Goal: Use online tool/utility: Utilize a website feature to perform a specific function

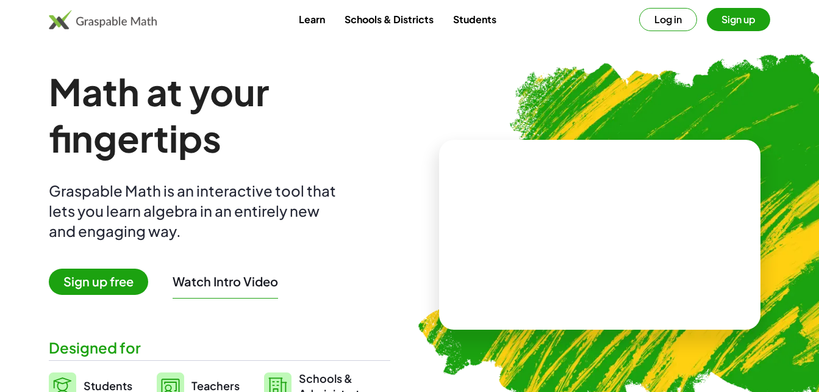
click at [486, 23] on link "Students" at bounding box center [474, 19] width 63 height 23
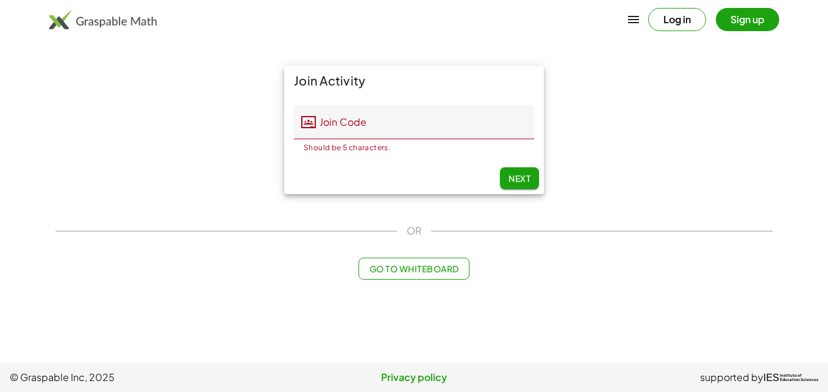
click at [659, 16] on button "Log in" at bounding box center [677, 19] width 58 height 23
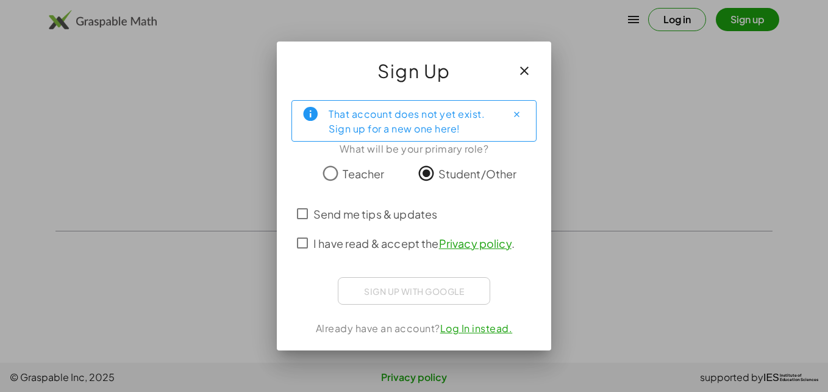
click at [315, 246] on span "I have read & accept the Privacy policy ." at bounding box center [414, 243] width 201 height 16
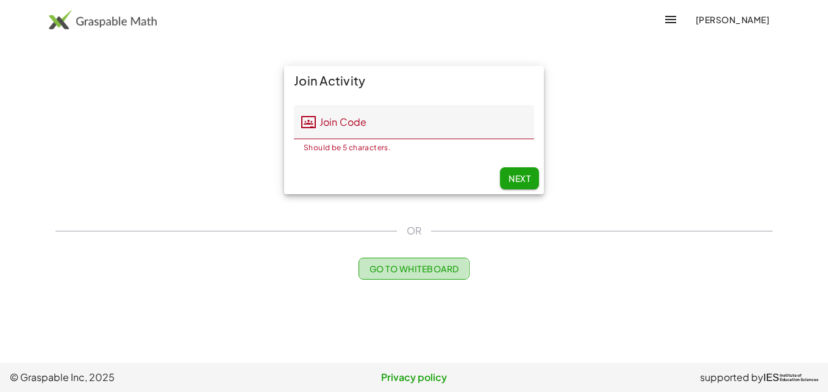
click at [464, 272] on button "Go to Whiteboard" at bounding box center [414, 268] width 110 height 22
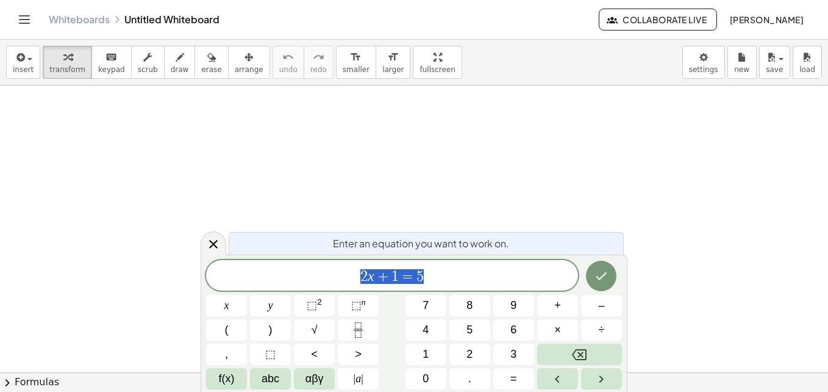
click at [485, 277] on span "2 x + 1 = 5" at bounding box center [392, 276] width 372 height 17
click at [561, 312] on button "+" at bounding box center [557, 305] width 41 height 21
click at [503, 333] on button "6" at bounding box center [513, 329] width 41 height 21
click at [268, 384] on span "abc" at bounding box center [271, 378] width 18 height 16
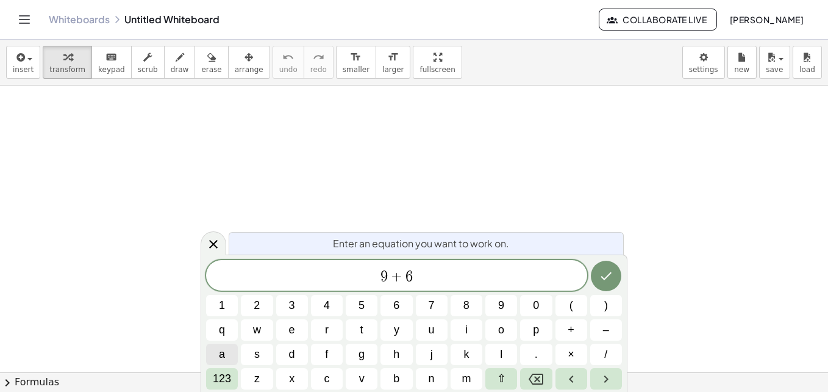
click at [231, 348] on button "a" at bounding box center [222, 353] width 32 height 21
click at [230, 383] on span "123" at bounding box center [222, 378] width 18 height 16
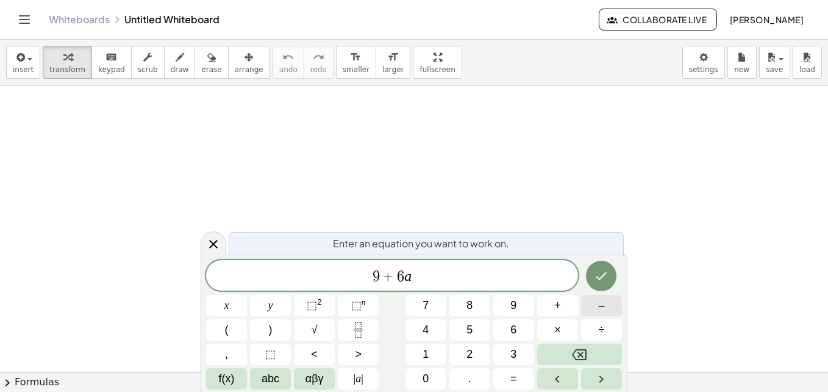
click at [617, 299] on button "–" at bounding box center [601, 305] width 41 height 21
click at [424, 346] on span "1" at bounding box center [426, 354] width 6 height 16
click at [420, 304] on button "7" at bounding box center [426, 305] width 41 height 21
click at [287, 381] on button "abc" at bounding box center [270, 378] width 41 height 21
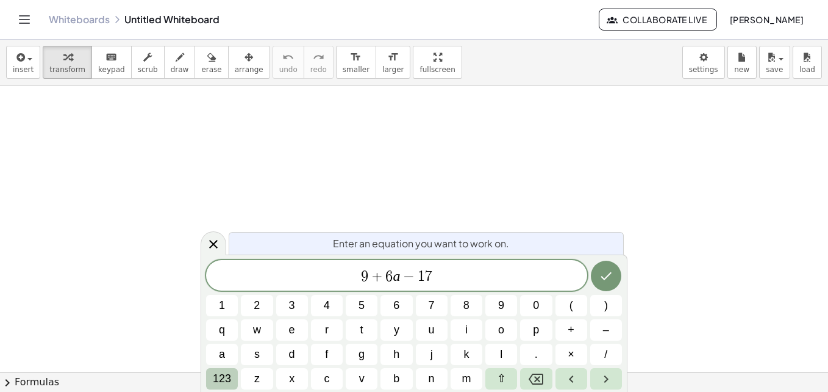
click at [221, 376] on span "123" at bounding box center [222, 378] width 18 height 16
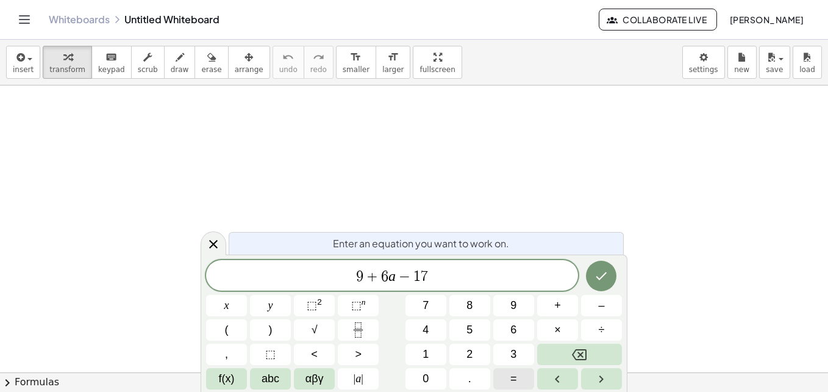
click at [503, 386] on button "=" at bounding box center [513, 378] width 41 height 21
click at [459, 335] on button "5" at bounding box center [470, 329] width 41 height 21
click at [284, 381] on button "abc" at bounding box center [270, 378] width 41 height 21
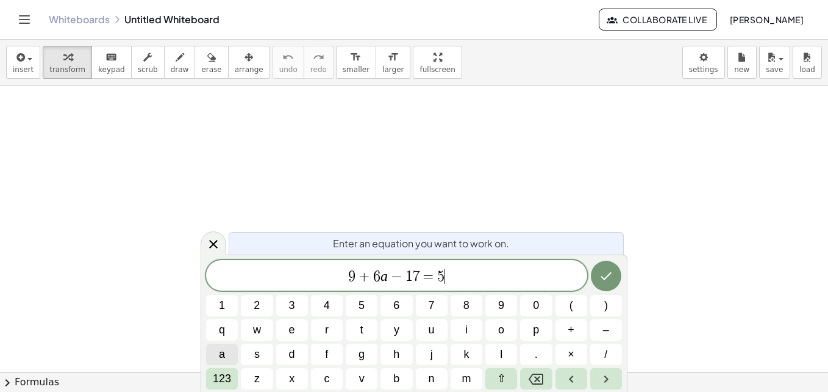
click at [232, 359] on button "a" at bounding box center [222, 353] width 32 height 21
click at [234, 381] on button "123" at bounding box center [222, 378] width 32 height 21
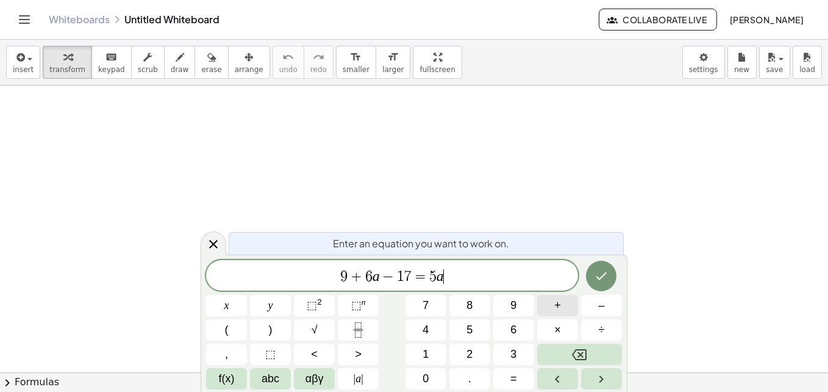
click at [561, 309] on button "+" at bounding box center [557, 305] width 41 height 21
click at [425, 340] on div "9 + 6 a − 1 7 = 5 a + ​ x y ⬚ 2 ⬚ n 7 8 9 + – ( ) √ 4 5 6 × ÷ , ⬚ < > 1 2 3 f(x…" at bounding box center [414, 324] width 416 height 129
click at [428, 335] on span "4" at bounding box center [426, 329] width 6 height 16
click at [603, 302] on span "–" at bounding box center [601, 305] width 6 height 16
click at [468, 360] on span "2" at bounding box center [470, 354] width 6 height 16
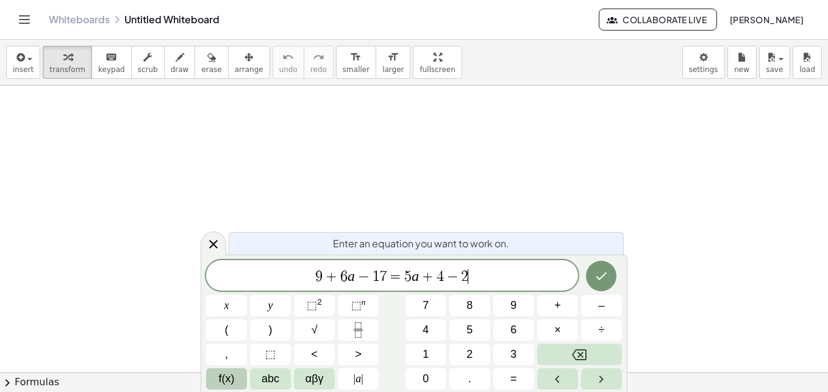
click at [237, 383] on button "f(x)" at bounding box center [226, 378] width 41 height 21
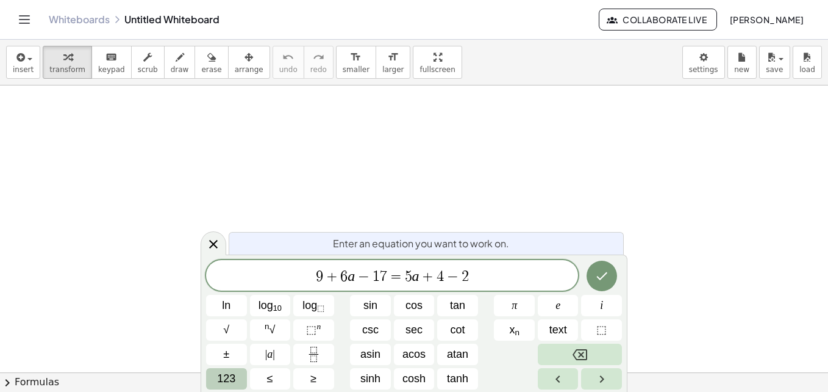
click at [232, 375] on span "123" at bounding box center [226, 378] width 18 height 16
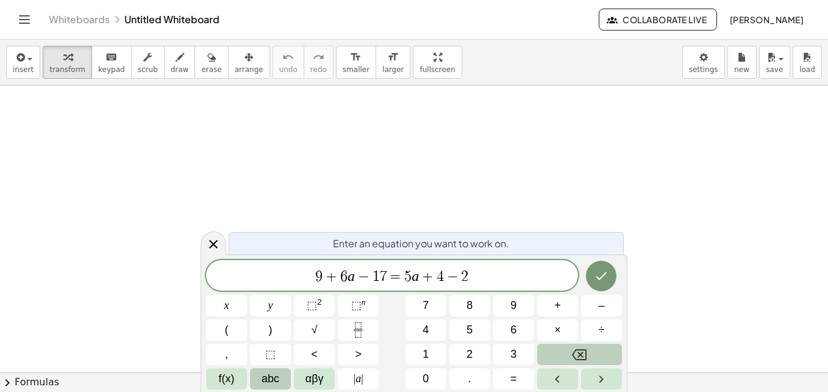
click at [267, 375] on span "abc" at bounding box center [271, 378] width 18 height 16
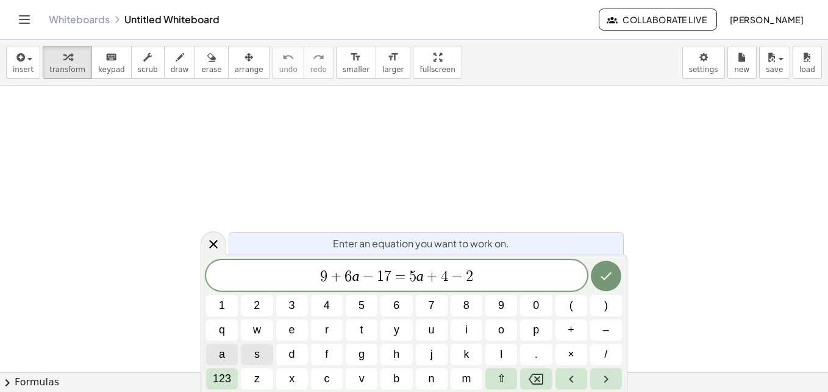
click at [237, 350] on button "a" at bounding box center [222, 353] width 32 height 21
click at [224, 382] on span "123" at bounding box center [222, 378] width 18 height 16
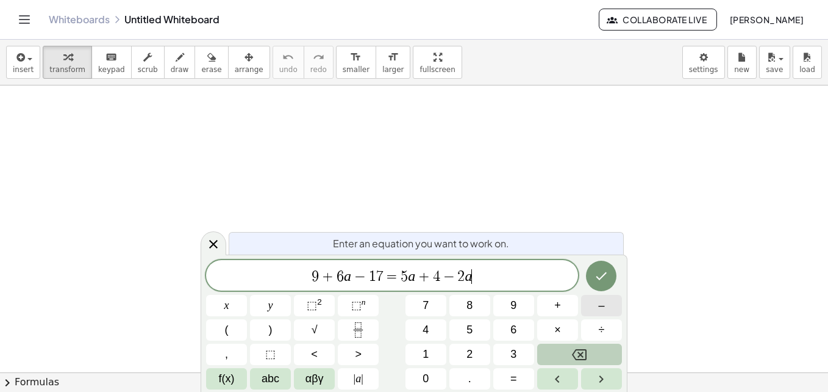
click at [608, 306] on button "–" at bounding box center [601, 305] width 41 height 21
click at [605, 306] on button "–" at bounding box center [601, 305] width 41 height 21
click at [612, 301] on button "–" at bounding box center [601, 305] width 41 height 21
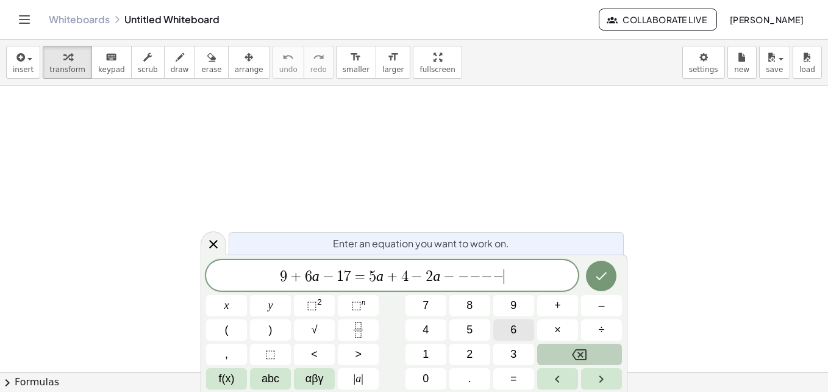
click at [506, 335] on button "6" at bounding box center [513, 329] width 41 height 21
click at [613, 354] on button "Backspace" at bounding box center [579, 353] width 85 height 21
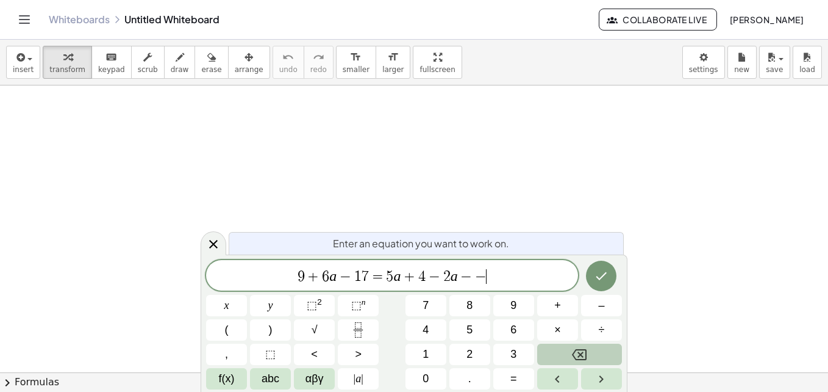
click at [613, 354] on button "Backspace" at bounding box center [579, 353] width 85 height 21
click at [509, 329] on button "6" at bounding box center [513, 329] width 41 height 21
click at [603, 281] on icon "Done" at bounding box center [601, 275] width 15 height 15
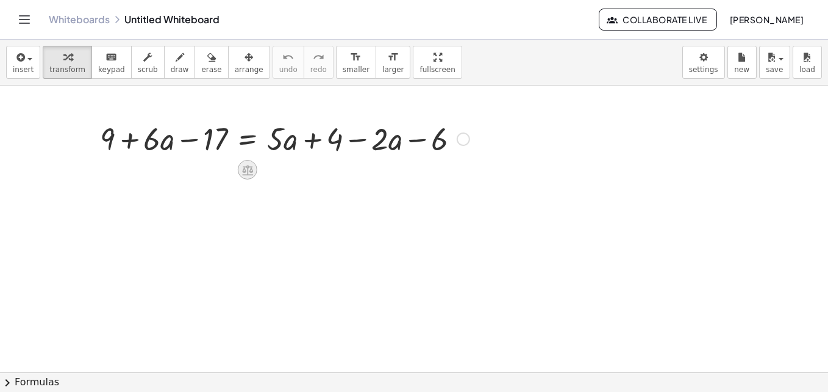
click at [250, 167] on icon at bounding box center [247, 170] width 11 height 10
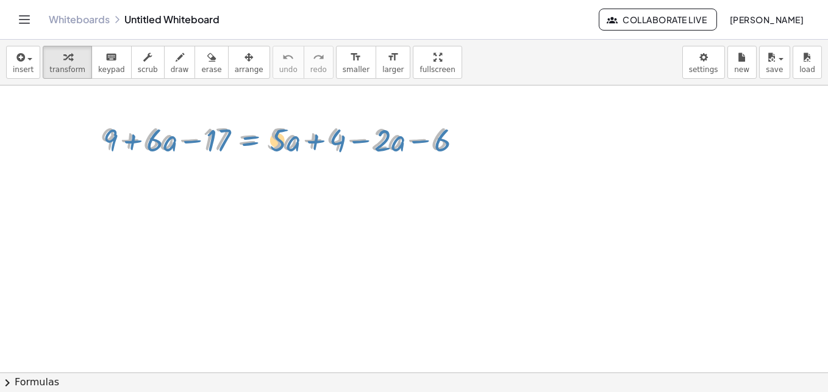
click at [244, 142] on div at bounding box center [285, 137] width 382 height 41
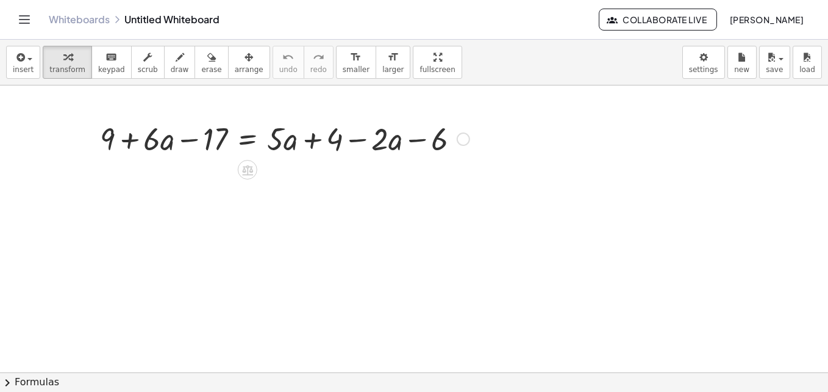
click at [167, 142] on div at bounding box center [285, 137] width 382 height 41
drag, startPoint x: 381, startPoint y: 143, endPoint x: 380, endPoint y: 167, distance: 23.8
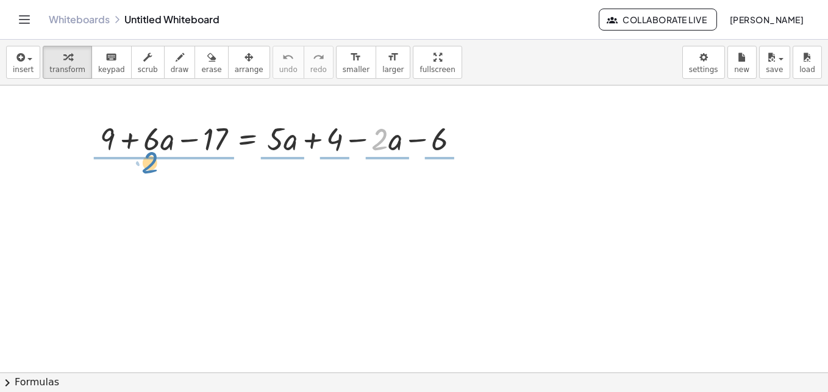
drag, startPoint x: 372, startPoint y: 133, endPoint x: 142, endPoint y: 156, distance: 231.1
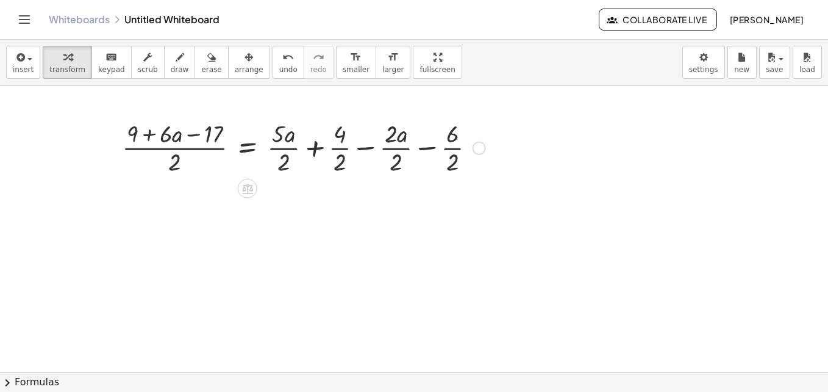
click at [149, 165] on div at bounding box center [293, 147] width 398 height 61
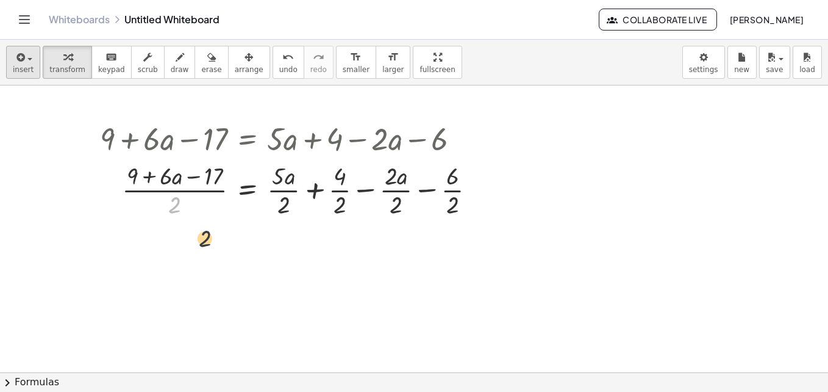
drag, startPoint x: 176, startPoint y: 206, endPoint x: 30, endPoint y: 68, distance: 200.6
click at [30, 68] on div "insert select one: Math Expression Function Text Youtube Video Graphing Geometr…" at bounding box center [414, 216] width 828 height 352
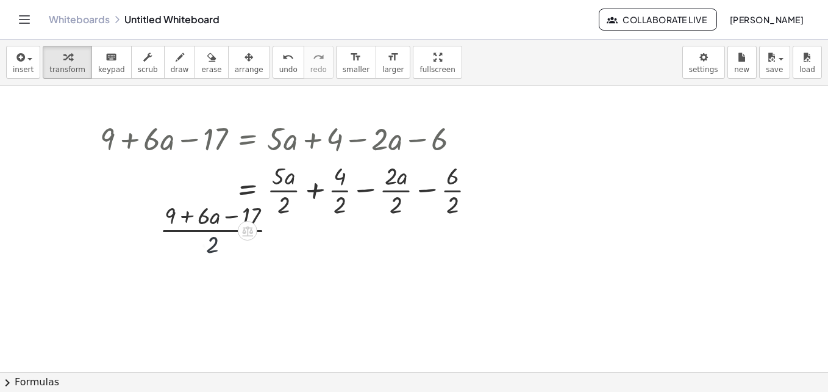
scroll to position [183, 0]
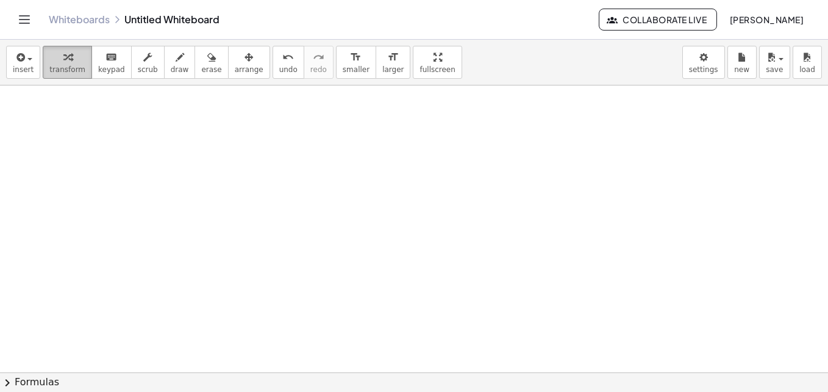
click at [70, 65] on span "transform" at bounding box center [67, 69] width 36 height 9
click at [24, 68] on span "insert" at bounding box center [23, 69] width 21 height 9
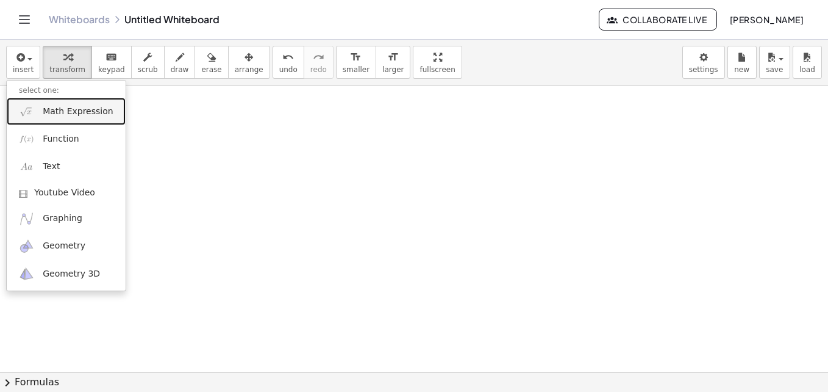
click at [74, 115] on span "Math Expression" at bounding box center [78, 112] width 70 height 12
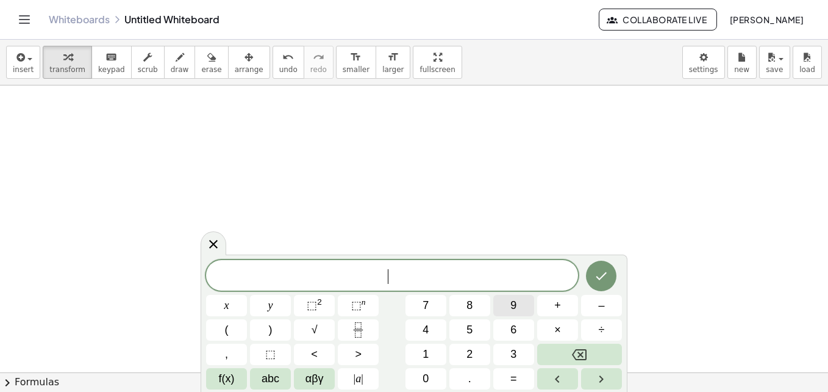
click at [529, 312] on button "9" at bounding box center [513, 305] width 41 height 21
click at [222, 304] on button "x" at bounding box center [226, 305] width 41 height 21
click at [610, 344] on button "Backspace" at bounding box center [579, 353] width 85 height 21
click at [556, 305] on span "+" at bounding box center [557, 305] width 7 height 16
click at [511, 326] on span "6" at bounding box center [514, 329] width 6 height 16
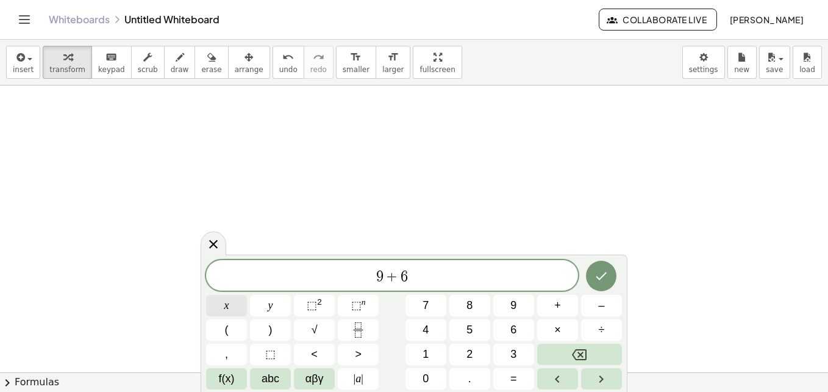
click at [243, 311] on button "x" at bounding box center [226, 305] width 41 height 21
click at [600, 311] on span "–" at bounding box center [601, 305] width 6 height 16
click at [430, 354] on button "1" at bounding box center [426, 353] width 41 height 21
click at [417, 310] on button "7" at bounding box center [426, 305] width 41 height 21
click at [502, 374] on button "=" at bounding box center [513, 378] width 41 height 21
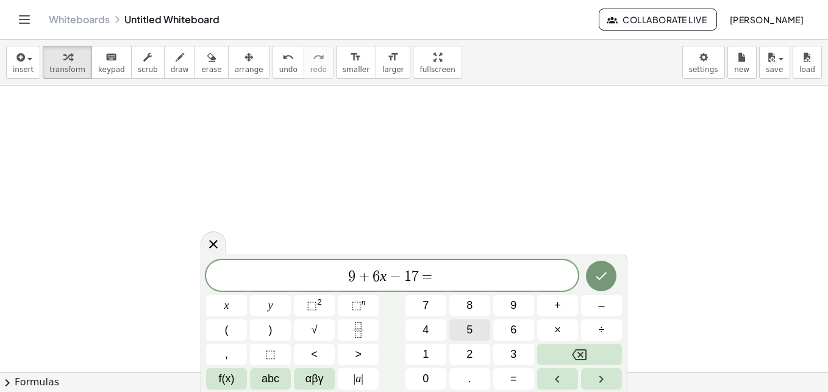
click at [472, 330] on span "5" at bounding box center [470, 329] width 6 height 16
click at [218, 304] on button "x" at bounding box center [226, 305] width 41 height 21
click at [557, 301] on span "+" at bounding box center [557, 305] width 7 height 16
click at [434, 327] on button "4" at bounding box center [426, 329] width 41 height 21
click at [601, 304] on span "–" at bounding box center [601, 305] width 6 height 16
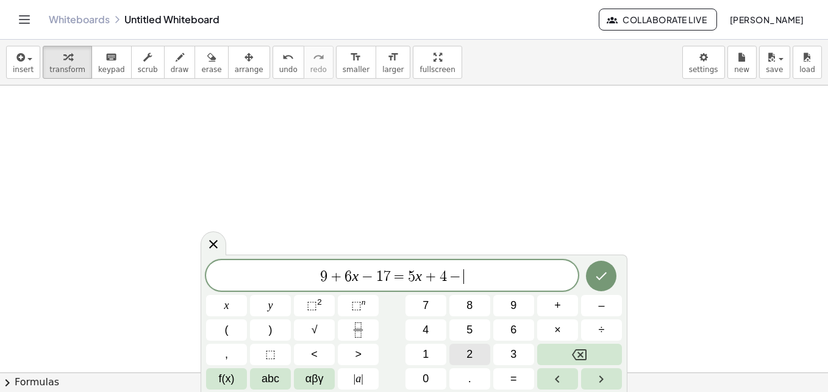
click at [470, 348] on span "2" at bounding box center [470, 354] width 6 height 16
click at [226, 305] on span "x" at bounding box center [226, 305] width 5 height 16
click at [598, 298] on span "–" at bounding box center [601, 305] width 6 height 16
click at [529, 329] on button "6" at bounding box center [513, 329] width 41 height 21
click at [608, 276] on icon "Done" at bounding box center [601, 275] width 15 height 15
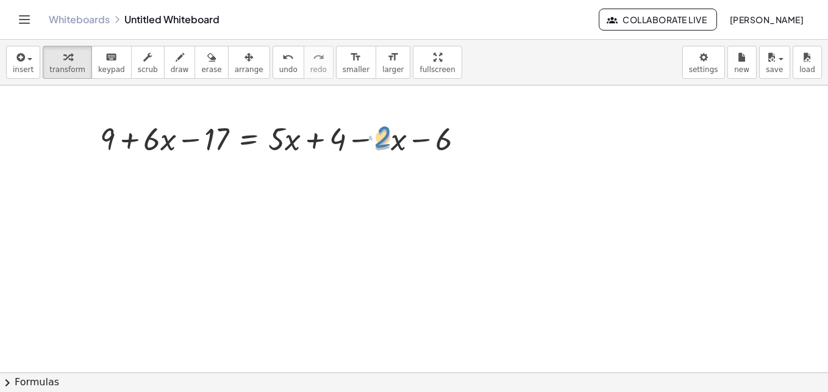
click at [382, 142] on div at bounding box center [287, 137] width 386 height 41
click at [166, 75] on button "draw" at bounding box center [180, 62] width 32 height 33
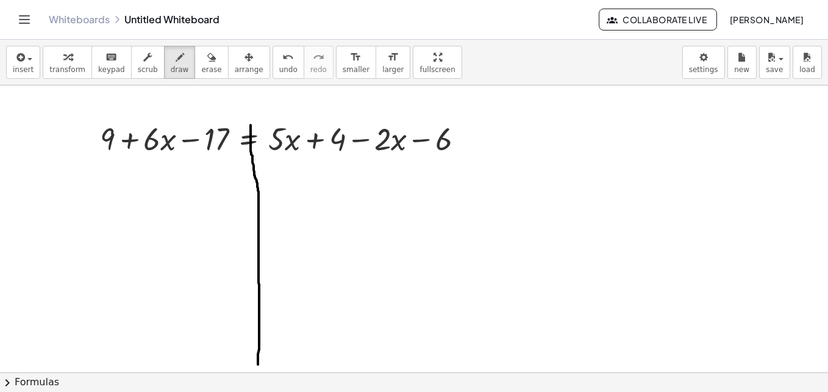
drag, startPoint x: 251, startPoint y: 125, endPoint x: 258, endPoint y: 364, distance: 239.2
click at [258, 364] on div at bounding box center [414, 228] width 828 height 653
click at [379, 144] on div at bounding box center [414, 228] width 828 height 653
click at [98, 68] on span "keypad" at bounding box center [111, 69] width 27 height 9
drag, startPoint x: 387, startPoint y: 155, endPoint x: 185, endPoint y: 181, distance: 203.0
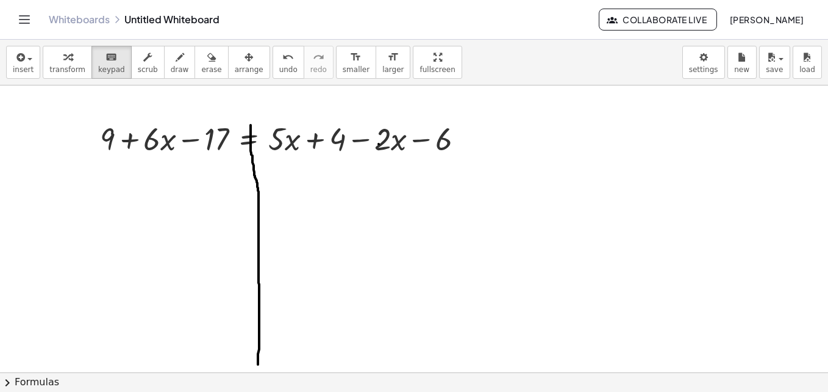
click at [62, 67] on span "transform" at bounding box center [67, 69] width 36 height 9
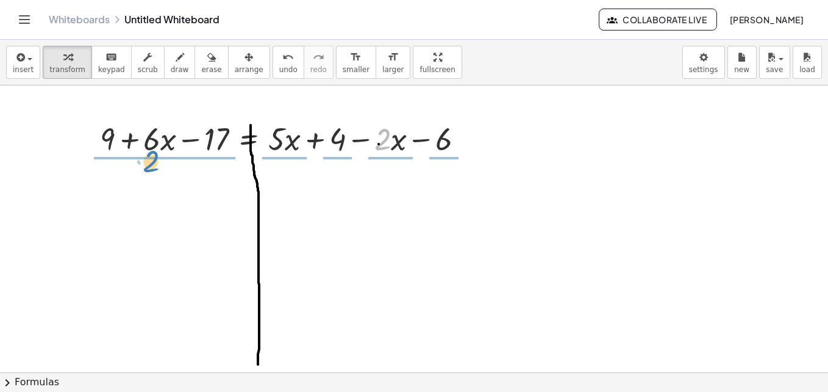
drag, startPoint x: 383, startPoint y: 145, endPoint x: 151, endPoint y: 167, distance: 232.8
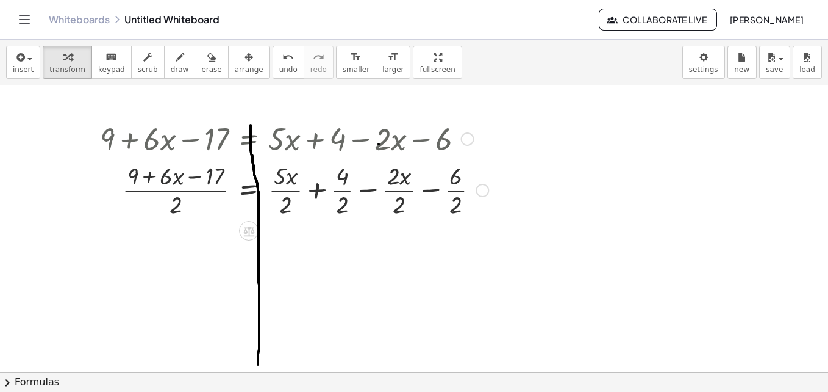
click at [170, 182] on div at bounding box center [294, 189] width 401 height 61
click at [179, 212] on div at bounding box center [294, 189] width 401 height 61
click at [171, 65] on span "draw" at bounding box center [180, 69] width 18 height 9
drag, startPoint x: 160, startPoint y: 201, endPoint x: 166, endPoint y: 200, distance: 6.2
click at [166, 200] on div at bounding box center [414, 228] width 828 height 653
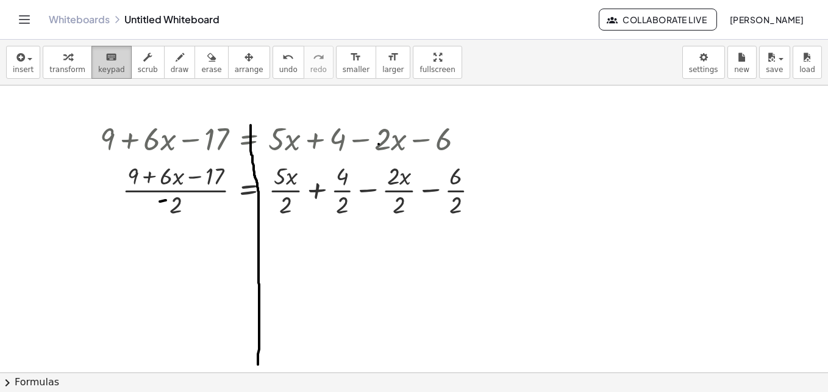
click at [98, 72] on span "keypad" at bounding box center [111, 69] width 27 height 9
click at [91, 72] on button "keyboard keypad" at bounding box center [111, 62] width 40 height 33
click at [31, 74] on button "insert" at bounding box center [23, 62] width 34 height 33
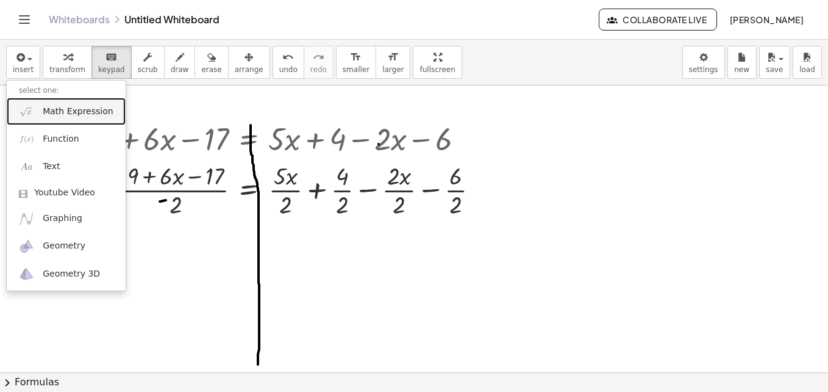
click at [78, 110] on span "Math Expression" at bounding box center [78, 112] width 70 height 12
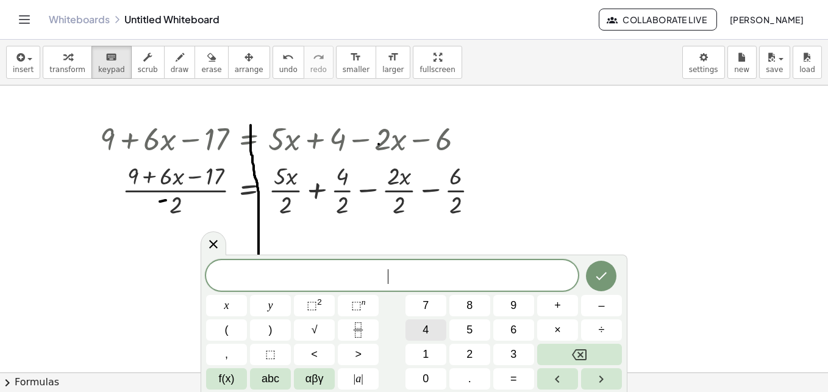
click at [443, 329] on button "4" at bounding box center [426, 329] width 41 height 21
click at [608, 281] on icon "Done" at bounding box center [601, 275] width 15 height 15
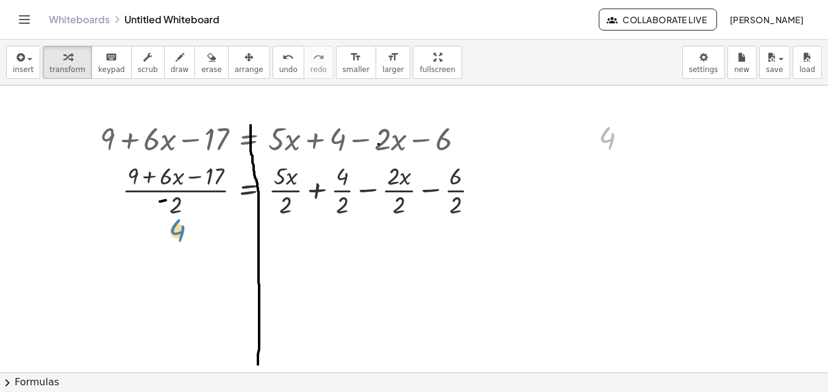
drag, startPoint x: 611, startPoint y: 141, endPoint x: 182, endPoint y: 233, distance: 438.0
drag, startPoint x: 609, startPoint y: 137, endPoint x: 172, endPoint y: 238, distance: 448.3
click at [201, 67] on span "erase" at bounding box center [211, 69] width 20 height 9
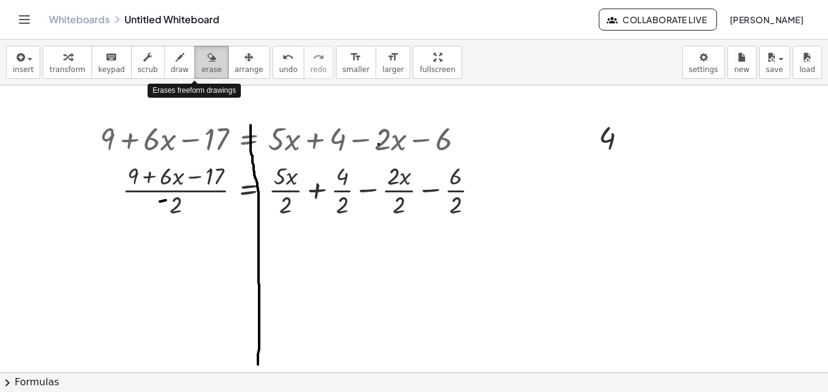
click at [201, 67] on span "erase" at bounding box center [211, 69] width 20 height 9
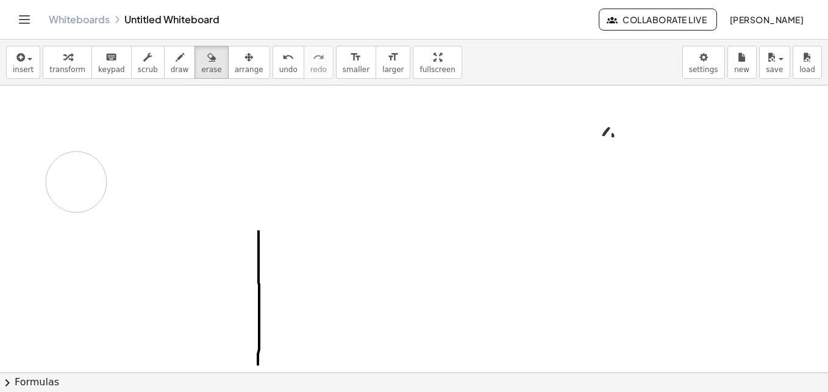
drag, startPoint x: 171, startPoint y: 205, endPoint x: 270, endPoint y: 97, distance: 146.4
click at [296, 200] on div at bounding box center [414, 228] width 828 height 653
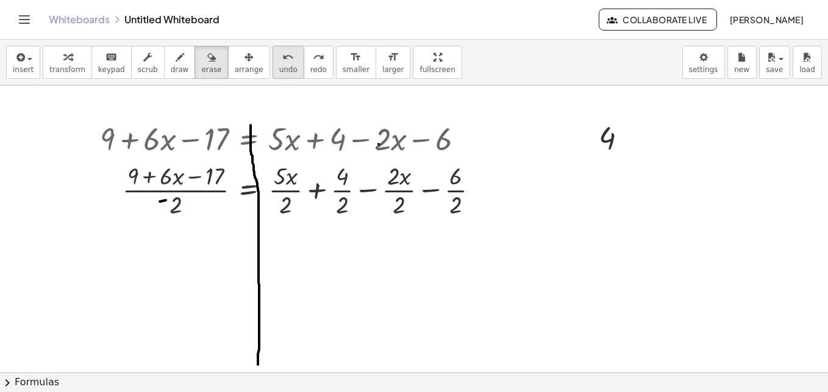
click at [279, 66] on span "undo" at bounding box center [288, 69] width 18 height 9
click at [279, 69] on span "undo" at bounding box center [288, 69] width 18 height 9
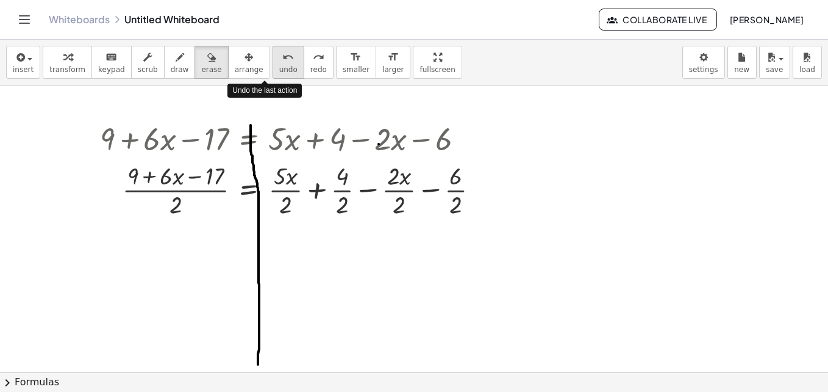
click at [279, 69] on span "undo" at bounding box center [288, 69] width 18 height 9
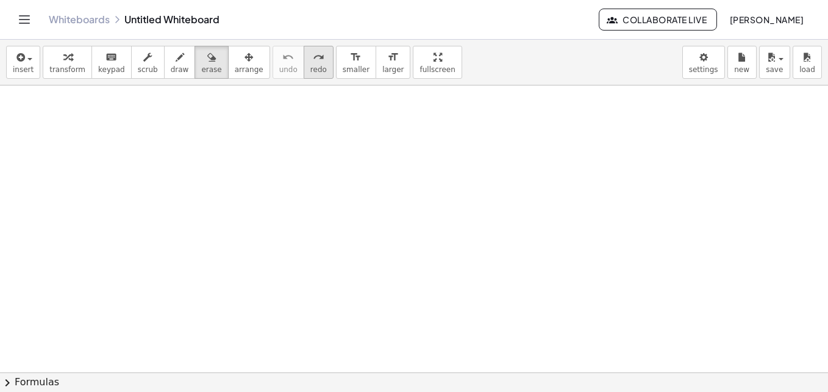
click at [310, 71] on span "redo" at bounding box center [318, 69] width 16 height 9
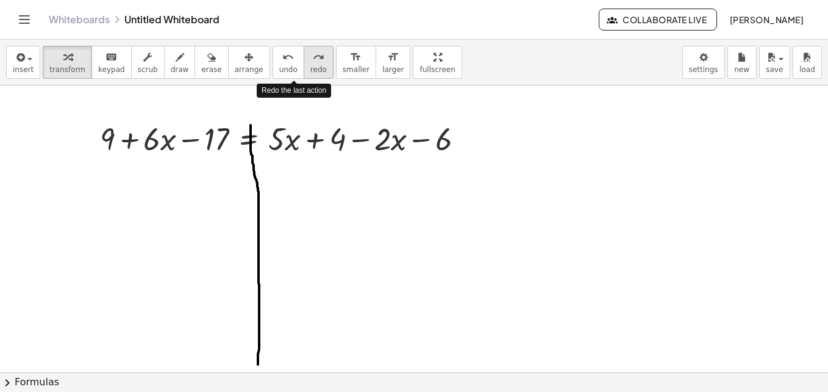
click at [310, 71] on span "redo" at bounding box center [318, 69] width 16 height 9
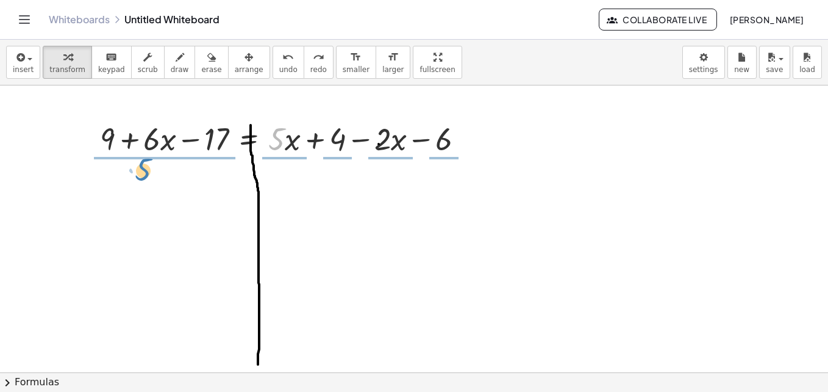
drag, startPoint x: 278, startPoint y: 140, endPoint x: 145, endPoint y: 171, distance: 137.0
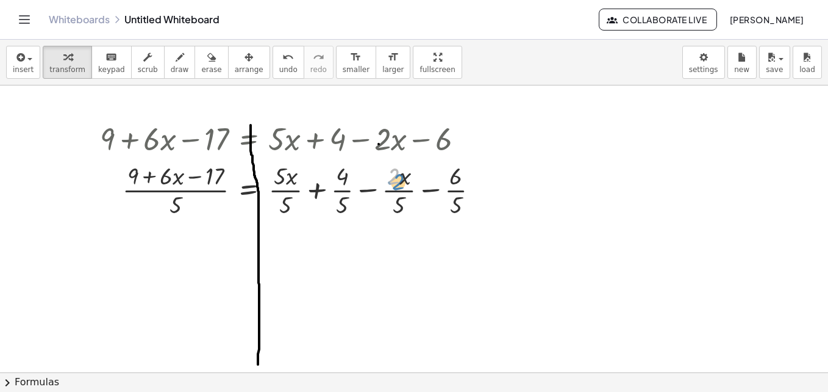
drag, startPoint x: 395, startPoint y: 170, endPoint x: 400, endPoint y: 176, distance: 7.3
click at [400, 176] on div at bounding box center [294, 189] width 401 height 61
click at [201, 65] on span "erase" at bounding box center [211, 69] width 20 height 9
click at [176, 67] on button "draw" at bounding box center [180, 62] width 32 height 33
drag, startPoint x: 295, startPoint y: 163, endPoint x: 281, endPoint y: 209, distance: 47.7
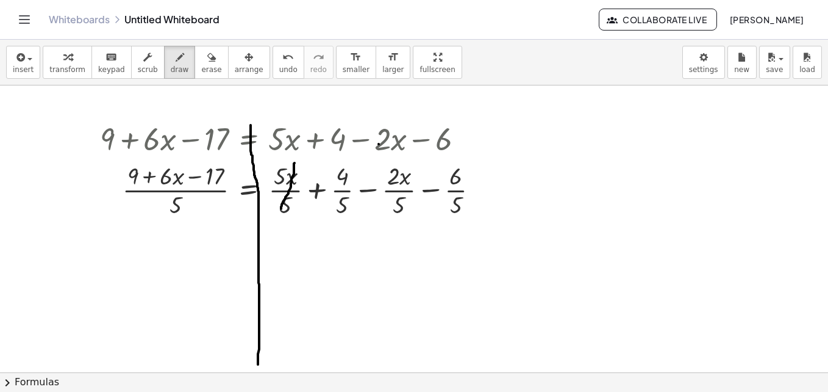
click at [281, 209] on div at bounding box center [414, 228] width 828 height 653
click at [72, 70] on span "transform" at bounding box center [67, 69] width 36 height 9
click at [171, 67] on span "draw" at bounding box center [180, 69] width 18 height 9
drag, startPoint x: 162, startPoint y: 204, endPoint x: 169, endPoint y: 204, distance: 6.7
click at [169, 204] on div at bounding box center [414, 228] width 828 height 653
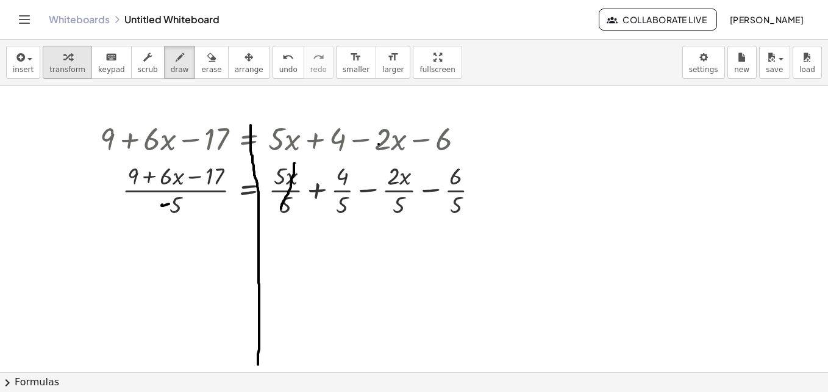
click at [74, 65] on span "transform" at bounding box center [67, 69] width 36 height 9
click at [176, 55] on icon "button" at bounding box center [180, 57] width 9 height 15
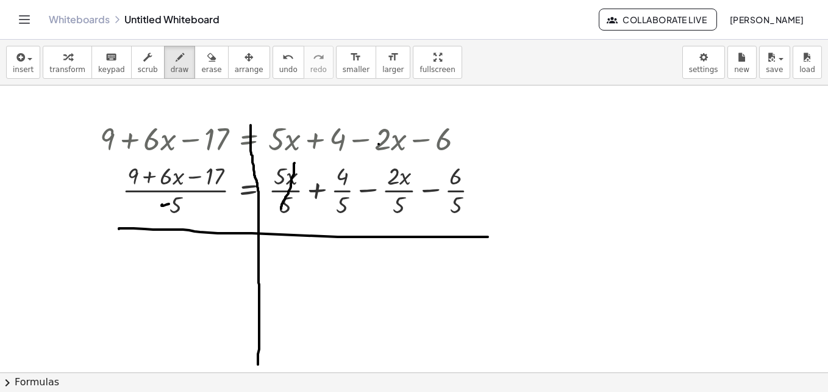
drag, startPoint x: 119, startPoint y: 229, endPoint x: 512, endPoint y: 237, distance: 392.9
click at [512, 237] on div at bounding box center [414, 228] width 828 height 653
drag, startPoint x: 174, startPoint y: 234, endPoint x: 177, endPoint y: 254, distance: 20.3
click at [177, 254] on div at bounding box center [414, 228] width 828 height 653
drag, startPoint x: 179, startPoint y: 245, endPoint x: 192, endPoint y: 253, distance: 15.3
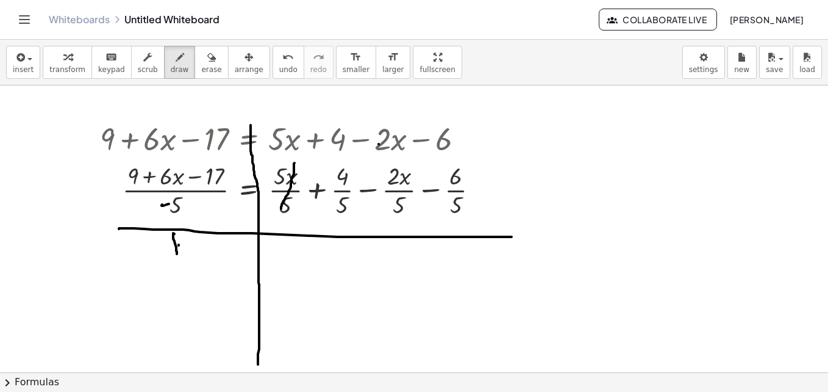
click at [192, 253] on div at bounding box center [414, 228] width 828 height 653
drag, startPoint x: 190, startPoint y: 245, endPoint x: 180, endPoint y: 251, distance: 11.8
click at [180, 251] on div at bounding box center [414, 228] width 828 height 653
drag, startPoint x: 158, startPoint y: 242, endPoint x: 162, endPoint y: 254, distance: 12.4
click at [162, 254] on div at bounding box center [414, 228] width 828 height 653
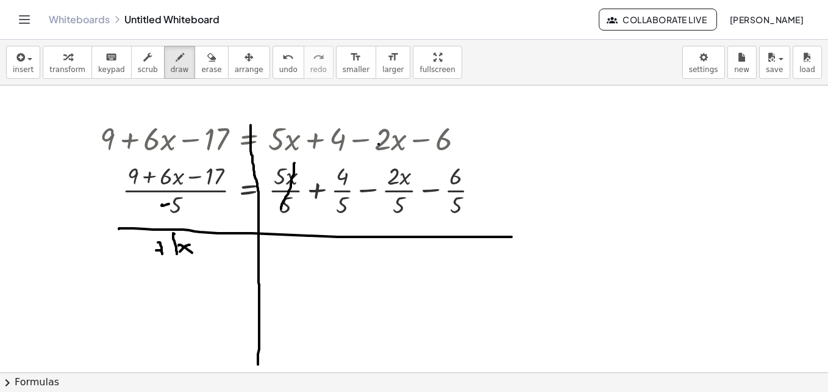
drag, startPoint x: 156, startPoint y: 250, endPoint x: 167, endPoint y: 250, distance: 11.0
click at [167, 250] on div at bounding box center [414, 228] width 828 height 653
drag, startPoint x: 141, startPoint y: 242, endPoint x: 149, endPoint y: 261, distance: 21.1
click at [149, 261] on div at bounding box center [414, 228] width 828 height 653
drag, startPoint x: 198, startPoint y: 249, endPoint x: 212, endPoint y: 249, distance: 14.6
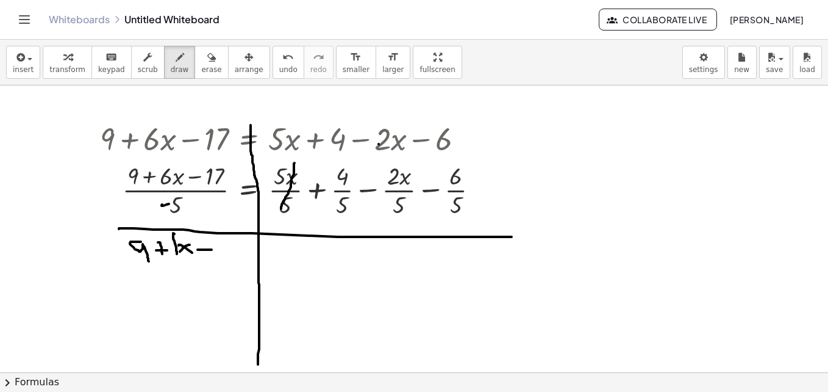
click at [212, 249] on div at bounding box center [414, 228] width 828 height 653
drag, startPoint x: 223, startPoint y: 243, endPoint x: 222, endPoint y: 257, distance: 14.1
click at [222, 257] on div at bounding box center [414, 228] width 828 height 653
drag, startPoint x: 225, startPoint y: 243, endPoint x: 238, endPoint y: 258, distance: 19.9
click at [238, 258] on div at bounding box center [414, 228] width 828 height 653
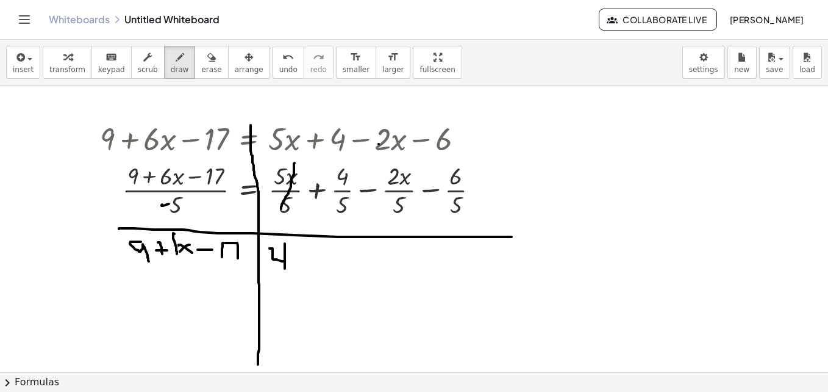
drag, startPoint x: 270, startPoint y: 248, endPoint x: 285, endPoint y: 269, distance: 25.7
click at [285, 269] on div at bounding box center [414, 228] width 828 height 653
drag, startPoint x: 296, startPoint y: 257, endPoint x: 310, endPoint y: 260, distance: 14.4
click at [310, 260] on div at bounding box center [414, 228] width 828 height 653
drag, startPoint x: 321, startPoint y: 253, endPoint x: 338, endPoint y: 267, distance: 21.7
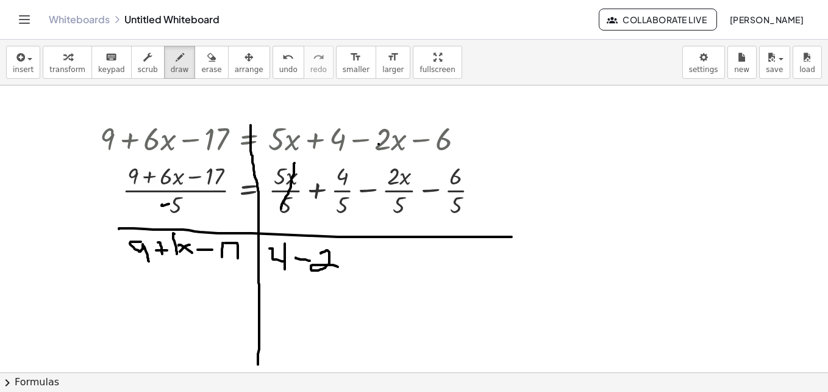
click at [338, 267] on div at bounding box center [414, 228] width 828 height 653
drag, startPoint x: 342, startPoint y: 261, endPoint x: 362, endPoint y: 265, distance: 20.6
click at [362, 265] on div at bounding box center [414, 228] width 828 height 653
drag, startPoint x: 353, startPoint y: 258, endPoint x: 348, endPoint y: 270, distance: 13.1
click at [348, 270] on div at bounding box center [414, 228] width 828 height 653
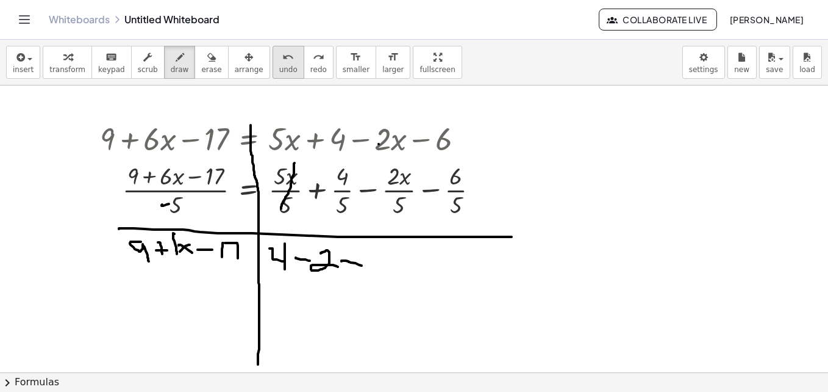
click at [279, 69] on span "undo" at bounding box center [288, 69] width 18 height 9
drag, startPoint x: 346, startPoint y: 257, endPoint x: 356, endPoint y: 268, distance: 14.7
click at [356, 268] on div at bounding box center [414, 228] width 828 height 653
drag, startPoint x: 357, startPoint y: 255, endPoint x: 346, endPoint y: 264, distance: 14.4
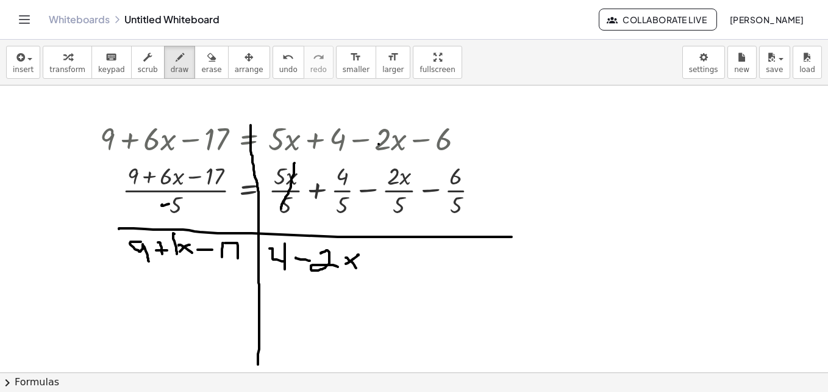
click at [346, 264] on div at bounding box center [414, 228] width 828 height 653
click at [372, 260] on div at bounding box center [414, 228] width 828 height 653
drag, startPoint x: 370, startPoint y: 260, endPoint x: 382, endPoint y: 259, distance: 11.6
click at [382, 259] on div at bounding box center [414, 228] width 828 height 653
drag, startPoint x: 387, startPoint y: 256, endPoint x: 390, endPoint y: 268, distance: 12.2
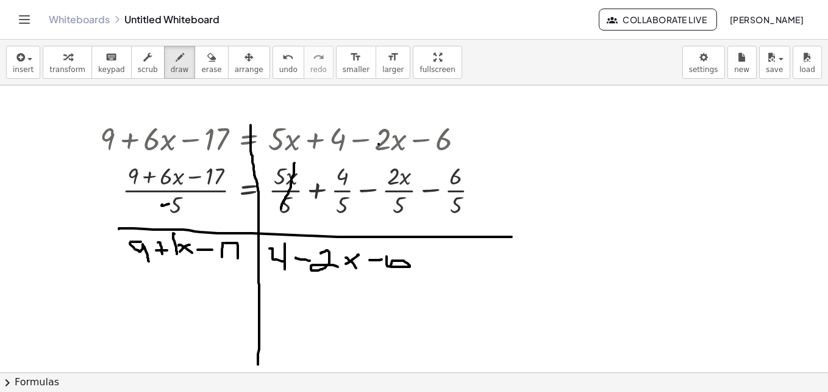
click at [390, 268] on div at bounding box center [414, 228] width 828 height 653
click at [68, 71] on span "transform" at bounding box center [67, 69] width 36 height 9
click at [98, 62] on div "keyboard" at bounding box center [111, 56] width 27 height 15
click at [63, 71] on span "transform" at bounding box center [67, 69] width 36 height 9
drag, startPoint x: 394, startPoint y: 174, endPoint x: 185, endPoint y: 267, distance: 228.8
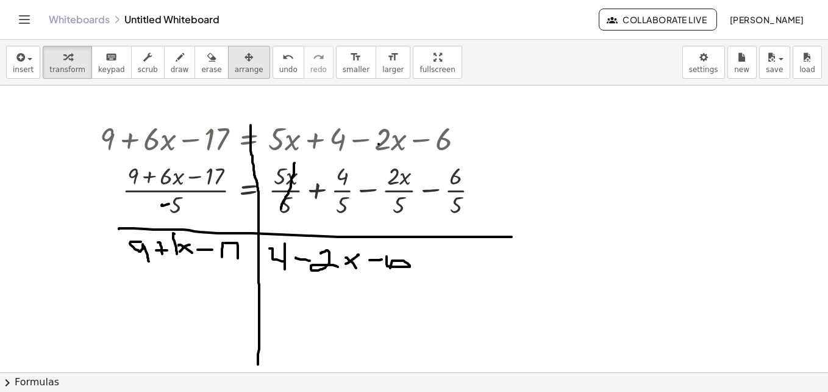
click at [235, 70] on span "arrange" at bounding box center [249, 69] width 29 height 9
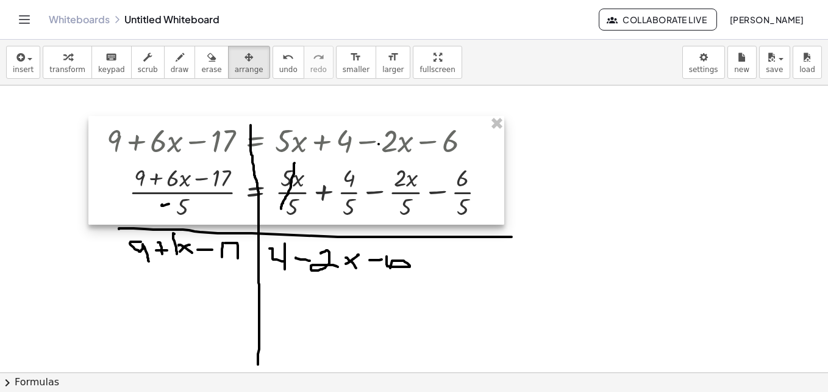
drag, startPoint x: 223, startPoint y: 207, endPoint x: 229, endPoint y: 209, distance: 7.0
click at [229, 209] on div at bounding box center [296, 170] width 416 height 109
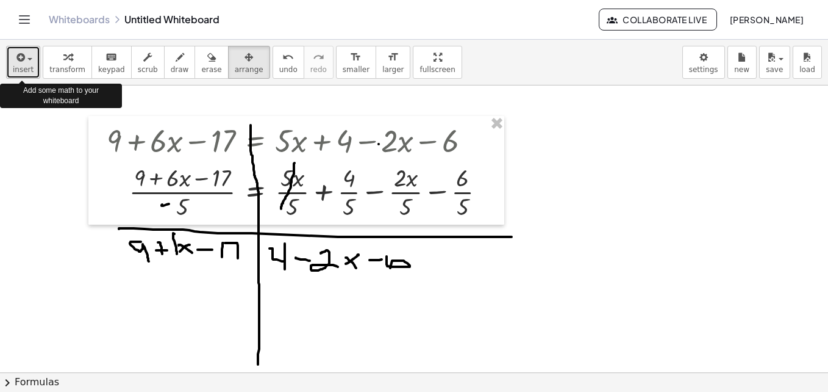
click at [25, 63] on div "button" at bounding box center [23, 56] width 21 height 15
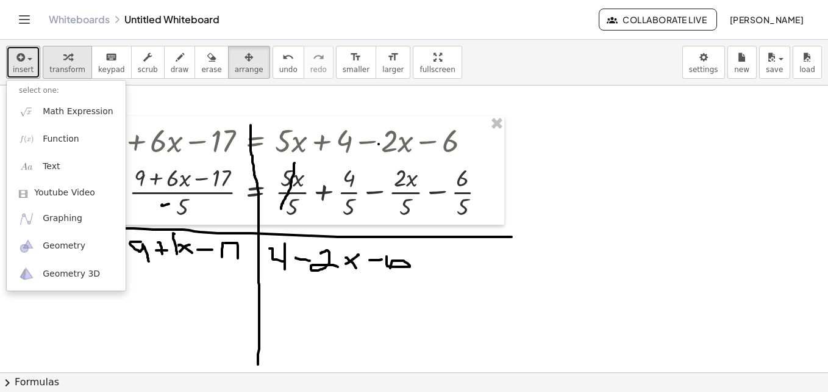
click at [68, 60] on div "button" at bounding box center [67, 56] width 36 height 15
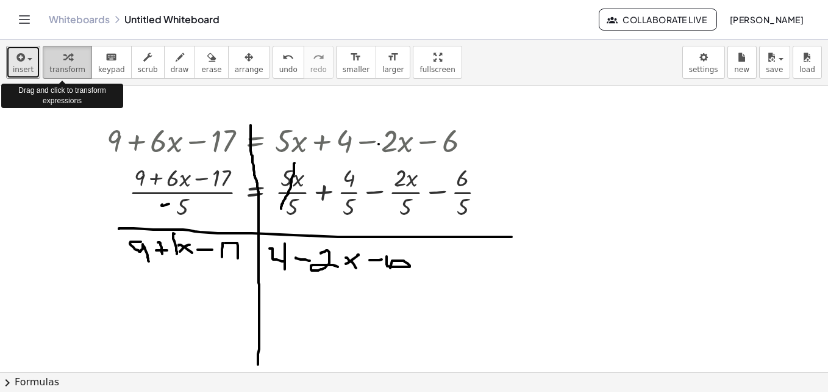
click at [68, 60] on div "button" at bounding box center [67, 56] width 36 height 15
drag, startPoint x: 68, startPoint y: 60, endPoint x: 68, endPoint y: 118, distance: 57.9
click at [68, 118] on div "insert select one: Math Expression Function Text Youtube Video Graphing Geometr…" at bounding box center [414, 216] width 828 height 352
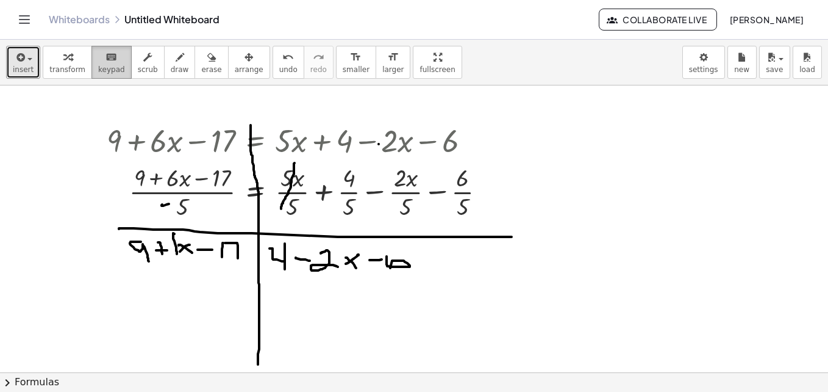
click at [98, 64] on button "keyboard keypad" at bounding box center [111, 62] width 40 height 33
click at [182, 253] on div at bounding box center [414, 228] width 828 height 653
click at [181, 249] on div at bounding box center [414, 228] width 828 height 653
click at [180, 249] on div at bounding box center [414, 228] width 828 height 653
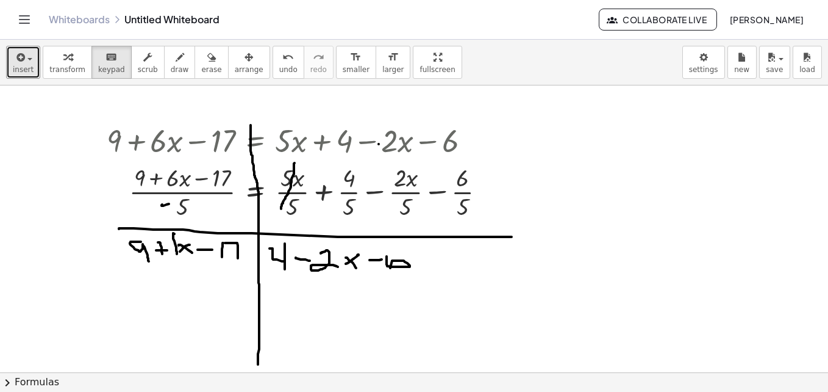
click at [180, 248] on div at bounding box center [414, 228] width 828 height 653
